Goal: Task Accomplishment & Management: Use online tool/utility

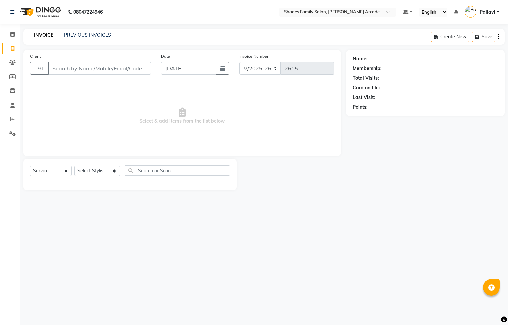
select select "5538"
select select "service"
click at [90, 37] on link "PREVIOUS INVOICES" at bounding box center [87, 35] width 47 height 6
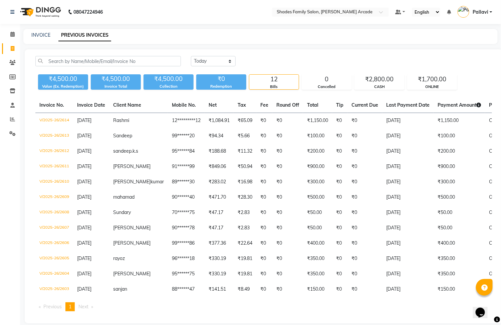
click at [49, 38] on div "INVOICE" at bounding box center [40, 35] width 19 height 7
click at [34, 33] on link "INVOICE" at bounding box center [40, 35] width 19 height 6
select select "service"
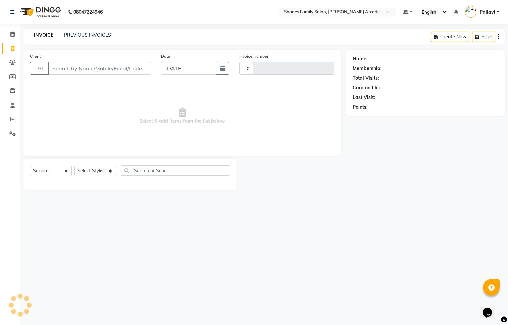
type input "2615"
select select "5538"
click at [90, 35] on link "PREVIOUS INVOICES" at bounding box center [87, 35] width 47 height 6
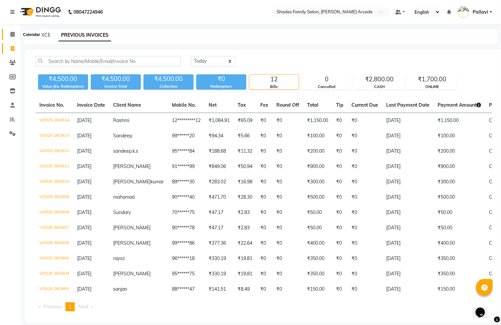
click at [12, 35] on icon at bounding box center [12, 34] width 4 height 5
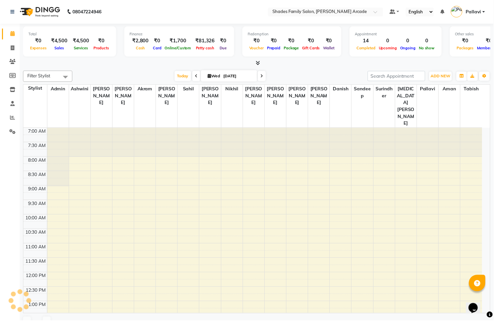
scroll to position [210, 0]
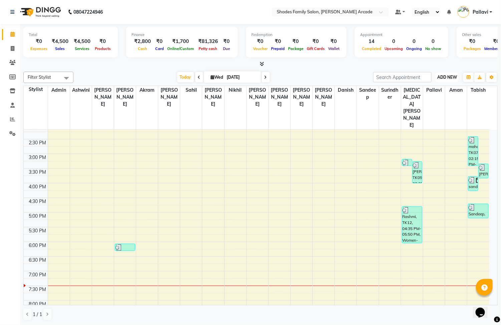
click at [440, 77] on span "ADD NEW" at bounding box center [447, 77] width 20 height 5
click at [435, 107] on link "Add Expense" at bounding box center [432, 107] width 53 height 9
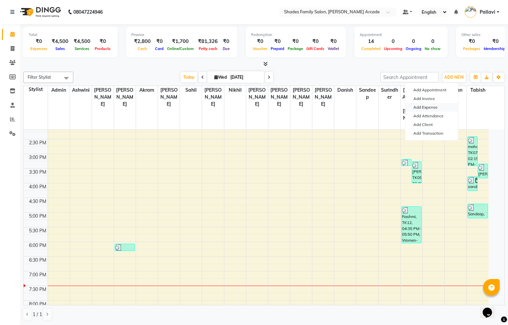
select select "1"
select select "4472"
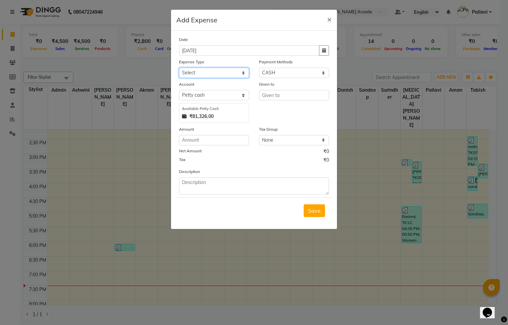
click at [183, 74] on select "Select Advance Salary Auto Bank charges Cash transfer to bank Client Client Sna…" at bounding box center [214, 73] width 70 height 10
select select "10916"
click at [179, 68] on select "Select Advance Salary Auto Bank charges Cash transfer to bank Client Client Sna…" at bounding box center [214, 73] width 70 height 10
click at [208, 139] on input "number" at bounding box center [214, 140] width 70 height 10
type input "70"
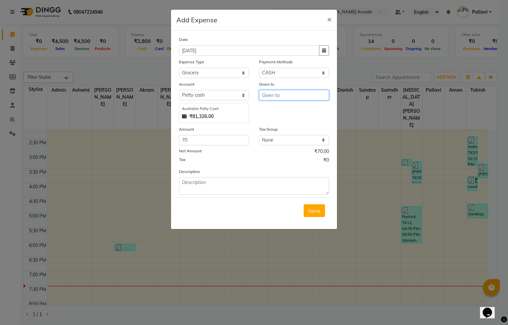
click at [271, 96] on input "text" at bounding box center [294, 95] width 70 height 10
click at [276, 109] on ngb-highlight "P allavi" at bounding box center [290, 109] width 47 height 7
type input "Pallavi"
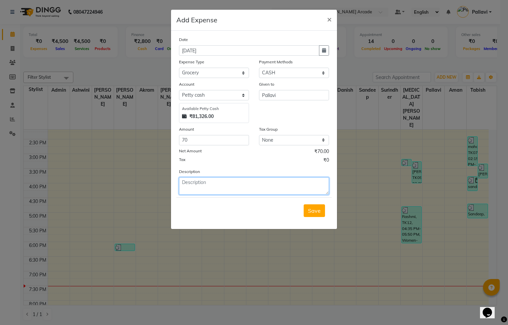
click at [198, 184] on textarea at bounding box center [254, 185] width 150 height 17
type textarea "milk,coffee"
click at [319, 208] on span "Save" at bounding box center [314, 210] width 13 height 7
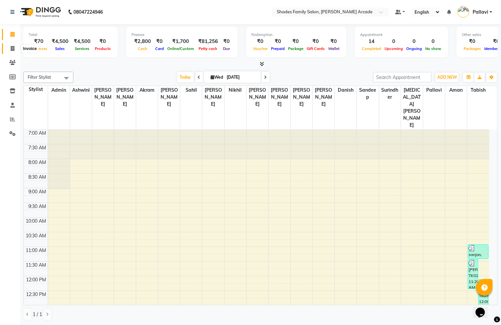
click at [10, 47] on span at bounding box center [13, 49] width 12 height 8
select select "5538"
select select "service"
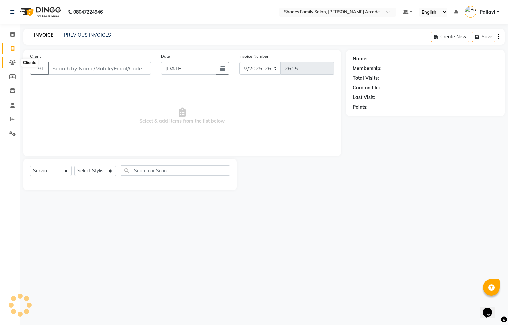
click at [13, 65] on span at bounding box center [13, 63] width 12 height 8
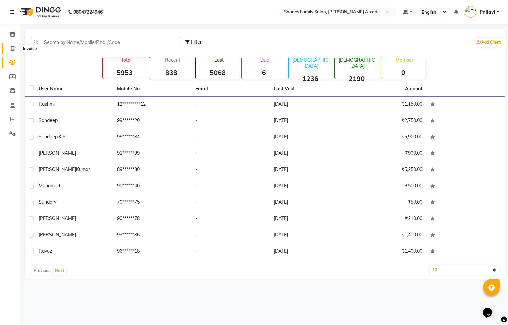
click at [12, 46] on icon at bounding box center [13, 48] width 4 height 5
select select "5538"
select select "service"
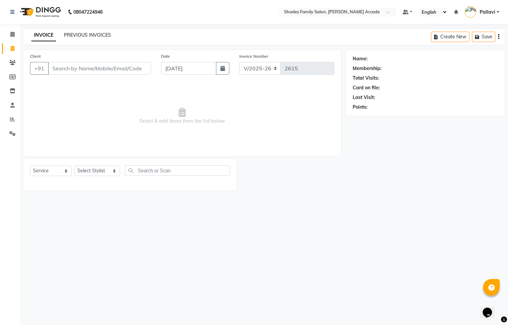
click at [67, 32] on link "PREVIOUS INVOICES" at bounding box center [87, 35] width 47 height 6
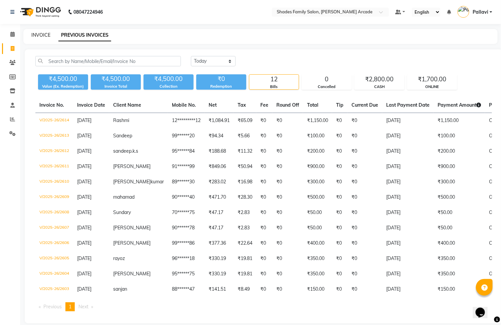
click at [44, 37] on link "INVOICE" at bounding box center [40, 35] width 19 height 6
select select "service"
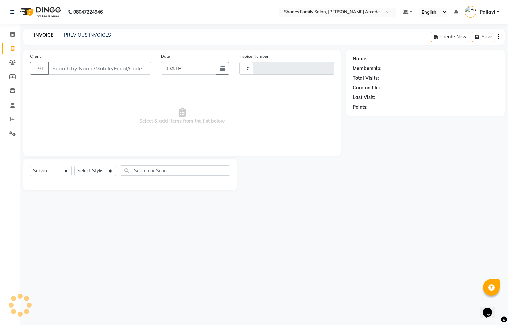
type input "2615"
select select "5538"
